Goal: Find specific page/section: Find specific page/section

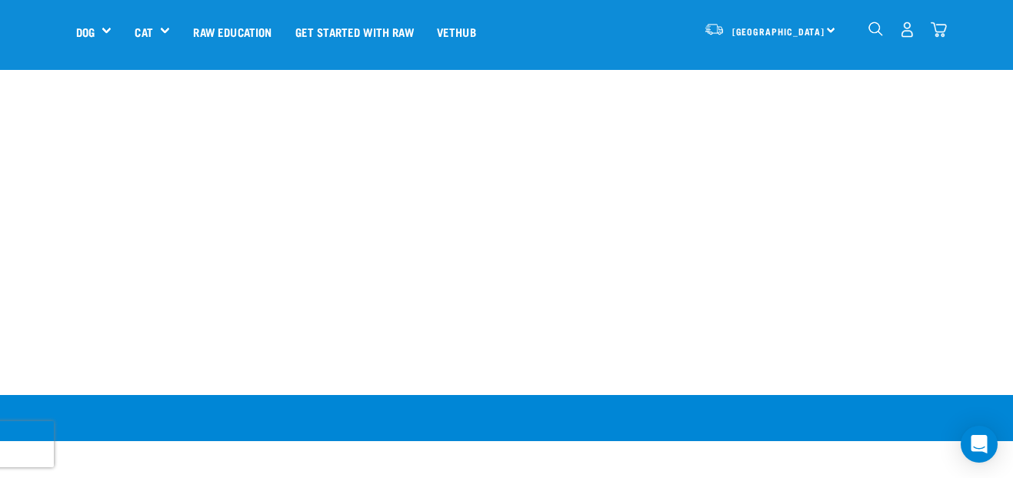
scroll to position [974, 0]
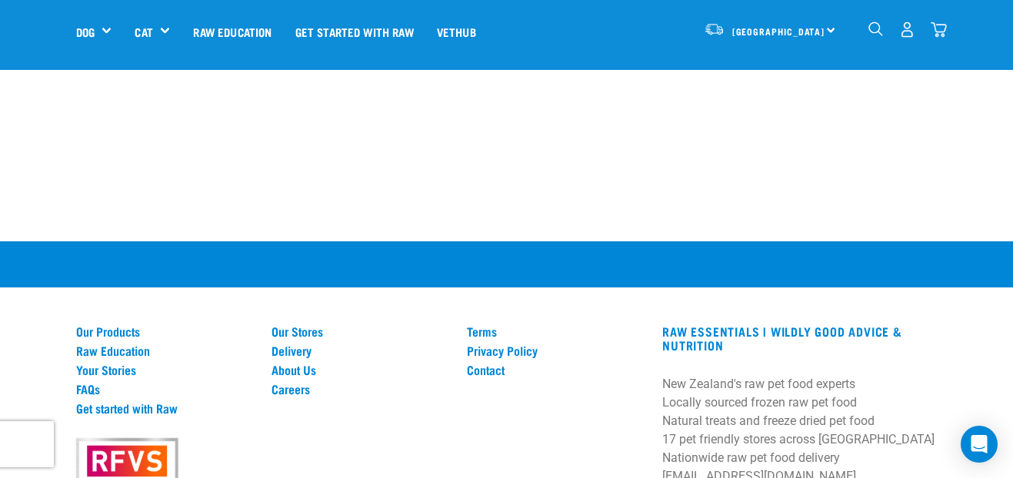
click at [380, 368] on div "Our Stores Delivery About Us Careers" at bounding box center [359, 427] width 195 height 205
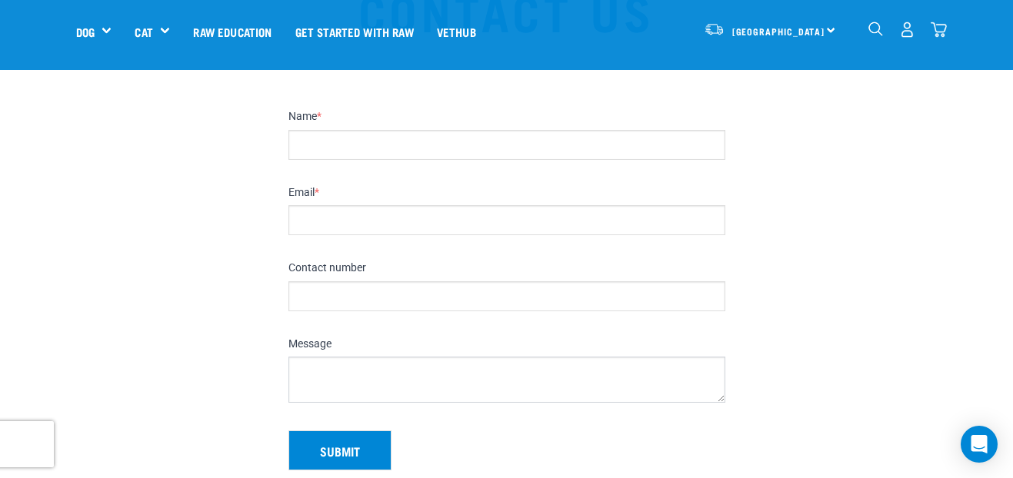
scroll to position [0, 0]
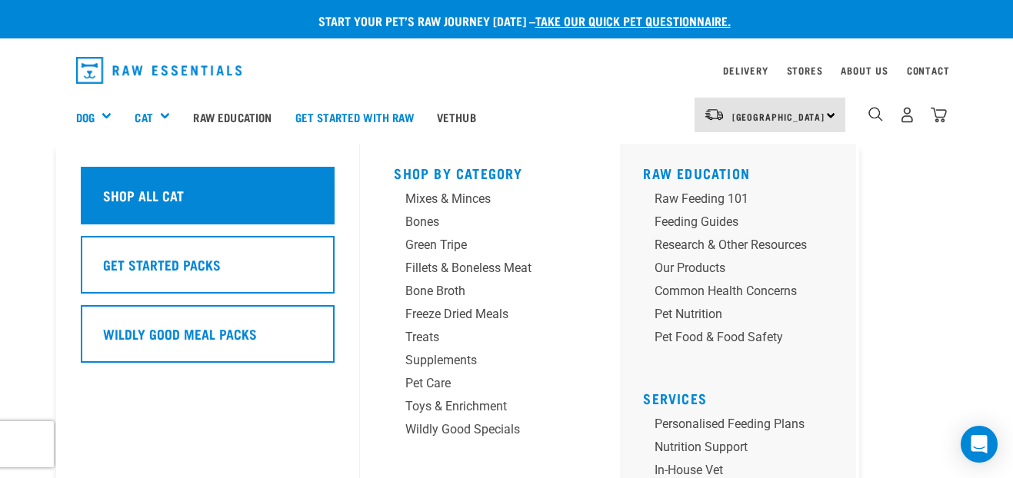
click at [175, 191] on h5 "Shop All Cat" at bounding box center [143, 195] width 81 height 20
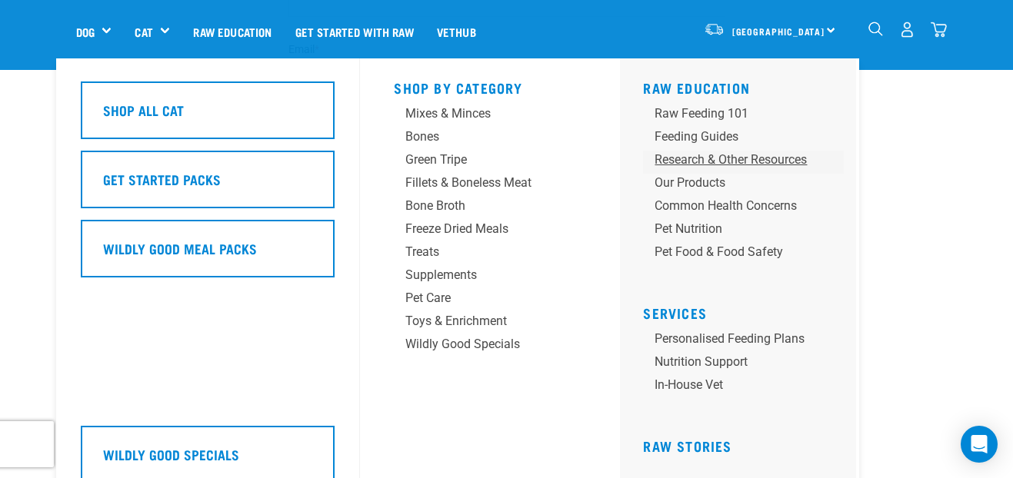
scroll to position [419, 0]
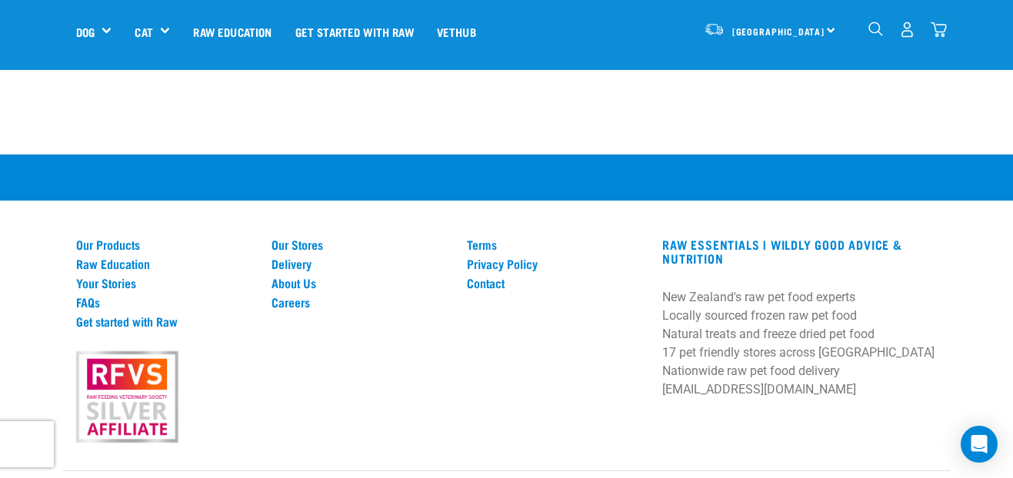
click at [941, 404] on div "Our Products Raw Education Your Stories FAQs Get started with Raw Our Stores De…" at bounding box center [507, 359] width 886 height 225
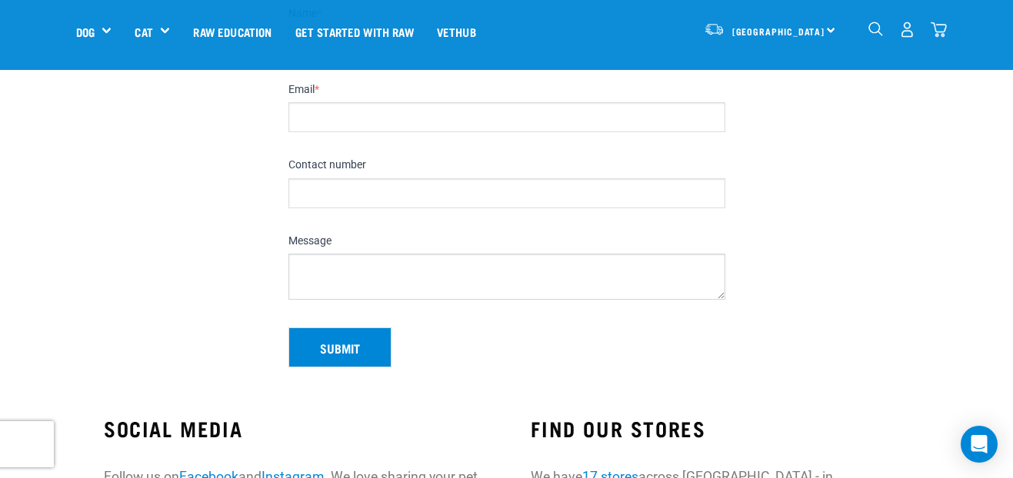
scroll to position [0, 0]
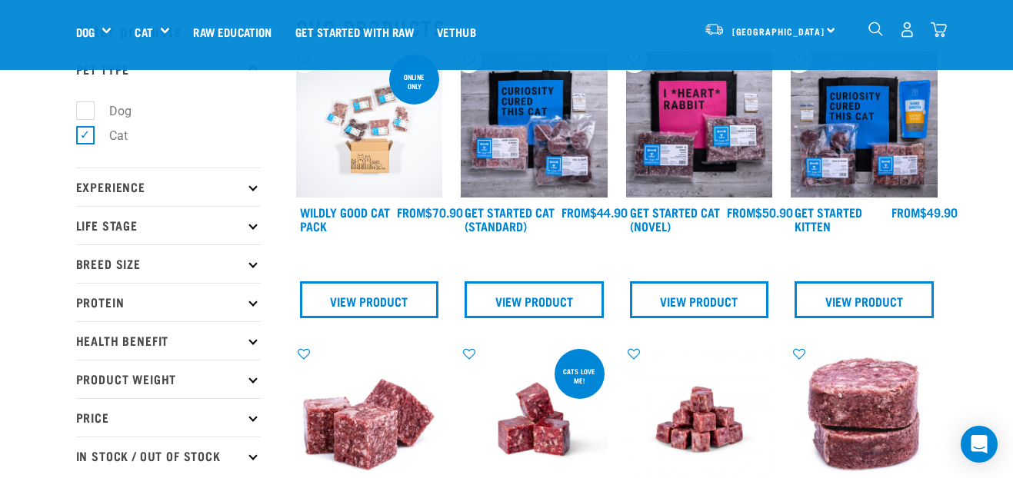
scroll to position [38, 0]
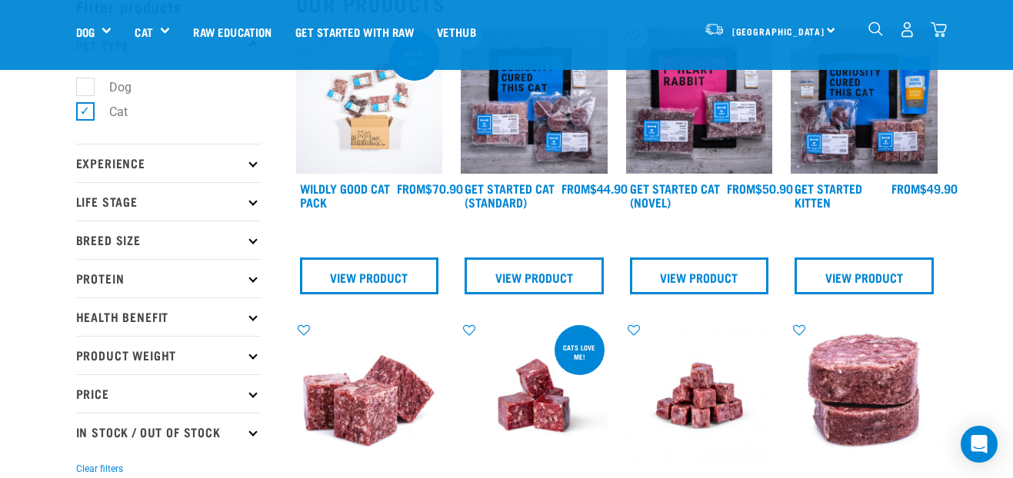
scroll to position [0, 0]
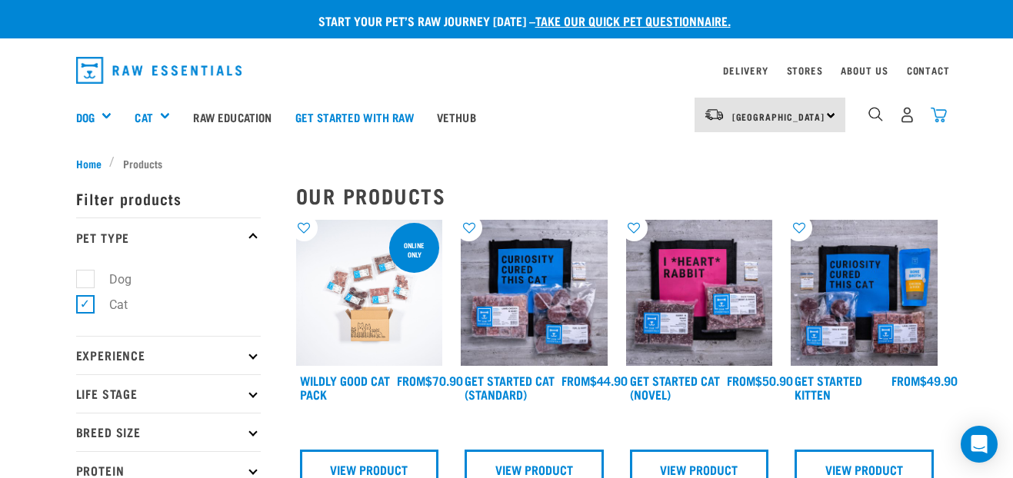
click at [937, 115] on img "dropdown navigation" at bounding box center [939, 115] width 16 height 16
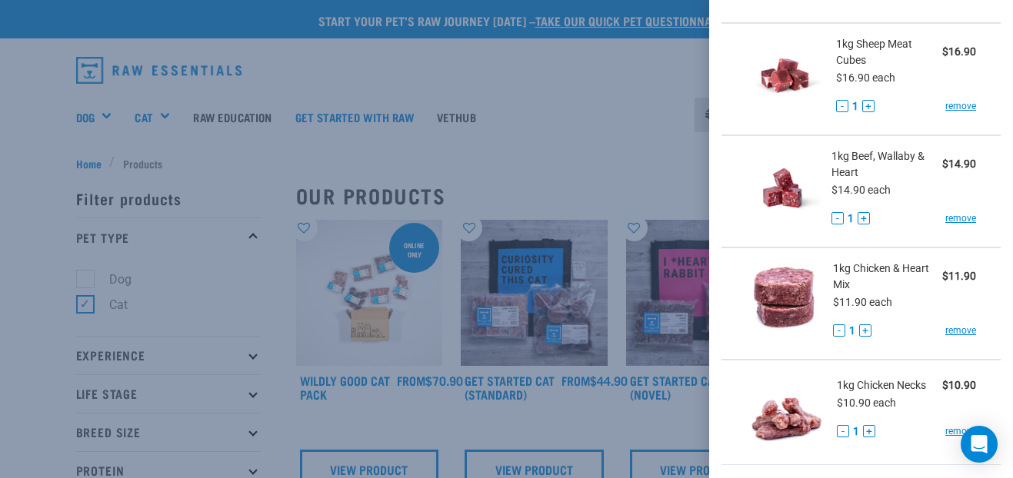
scroll to position [328, 0]
